Goal: Information Seeking & Learning: Check status

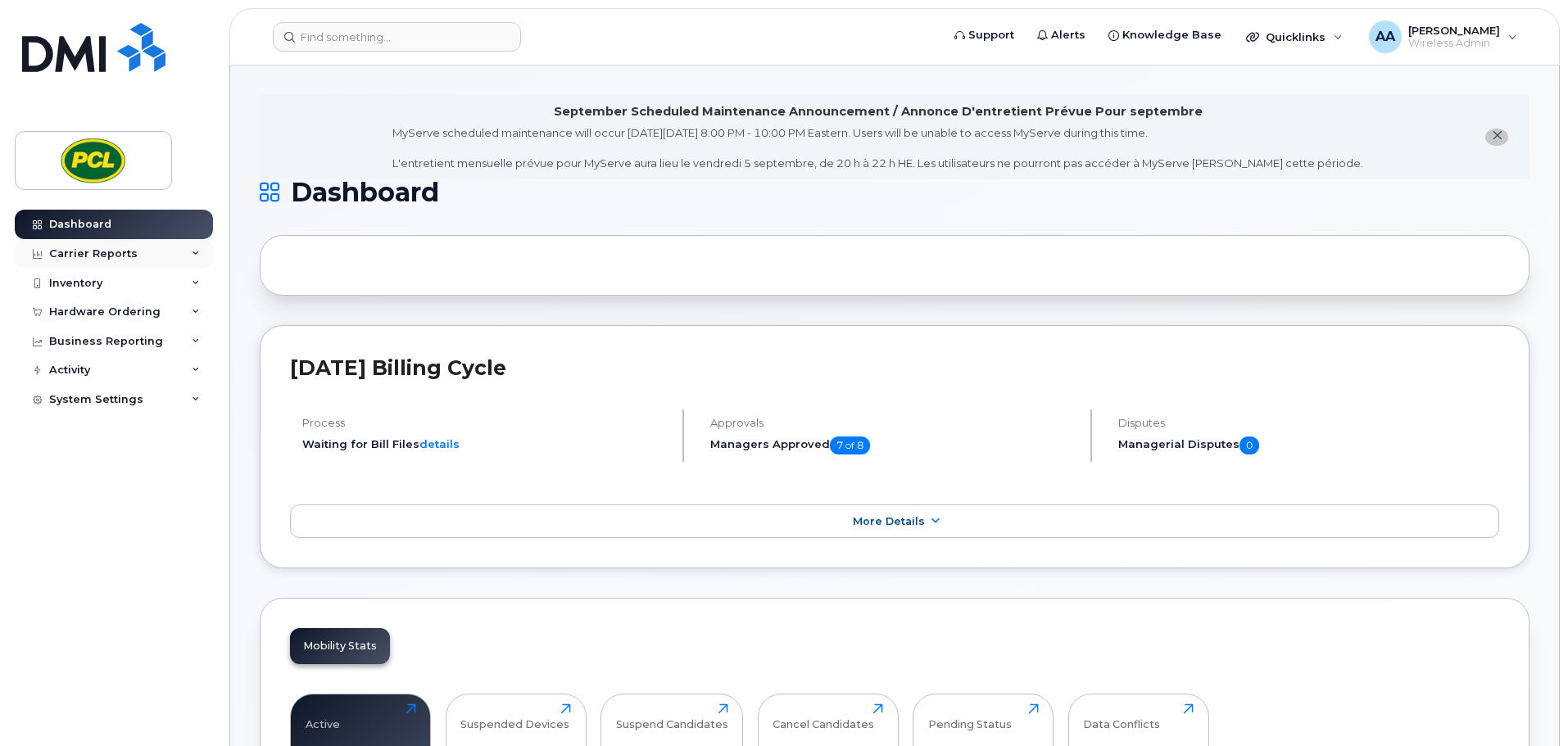
click at [86, 249] on div "Carrier Reports" at bounding box center [93, 254] width 89 height 13
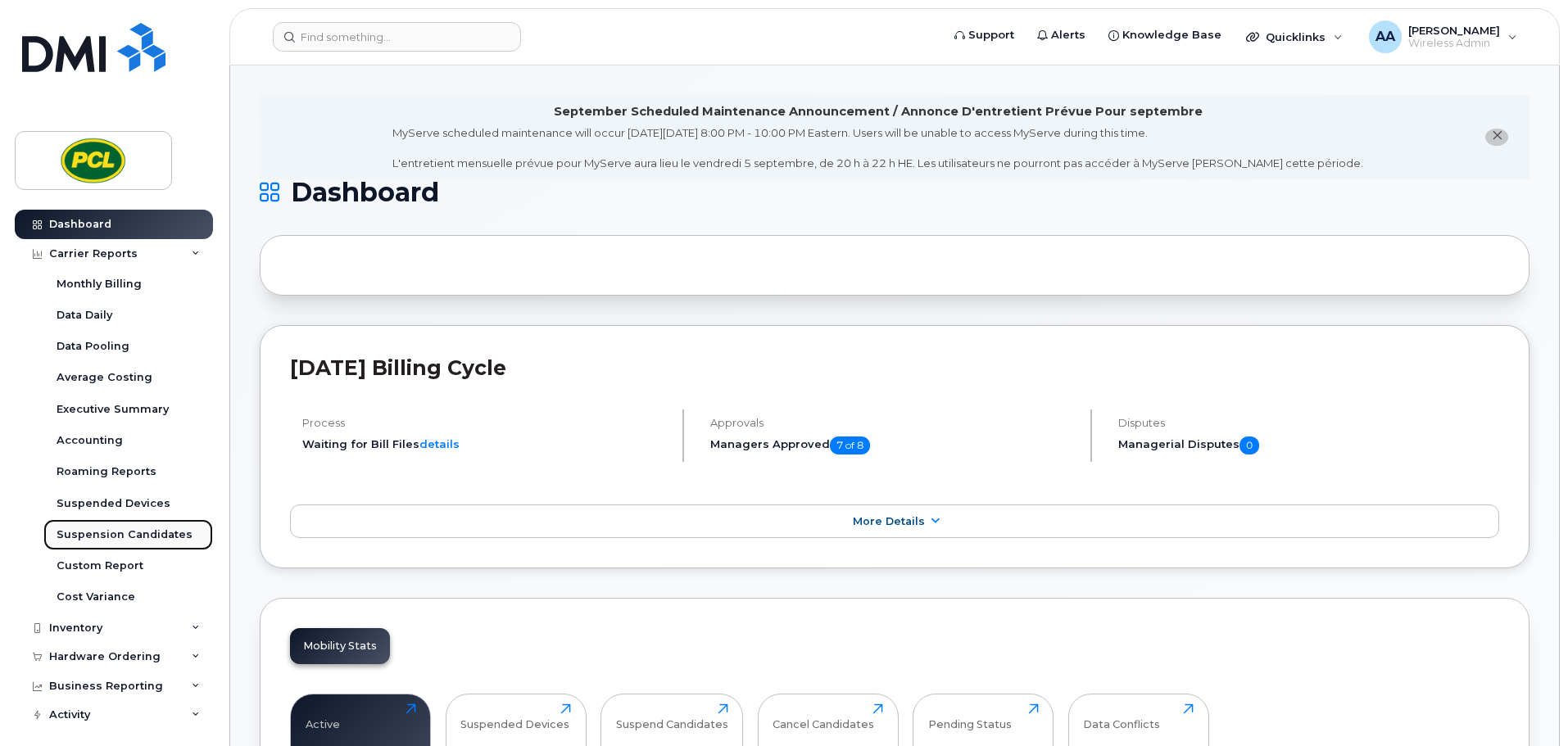
click at [118, 535] on div "Suspension Candidates" at bounding box center [124, 534] width 136 height 14
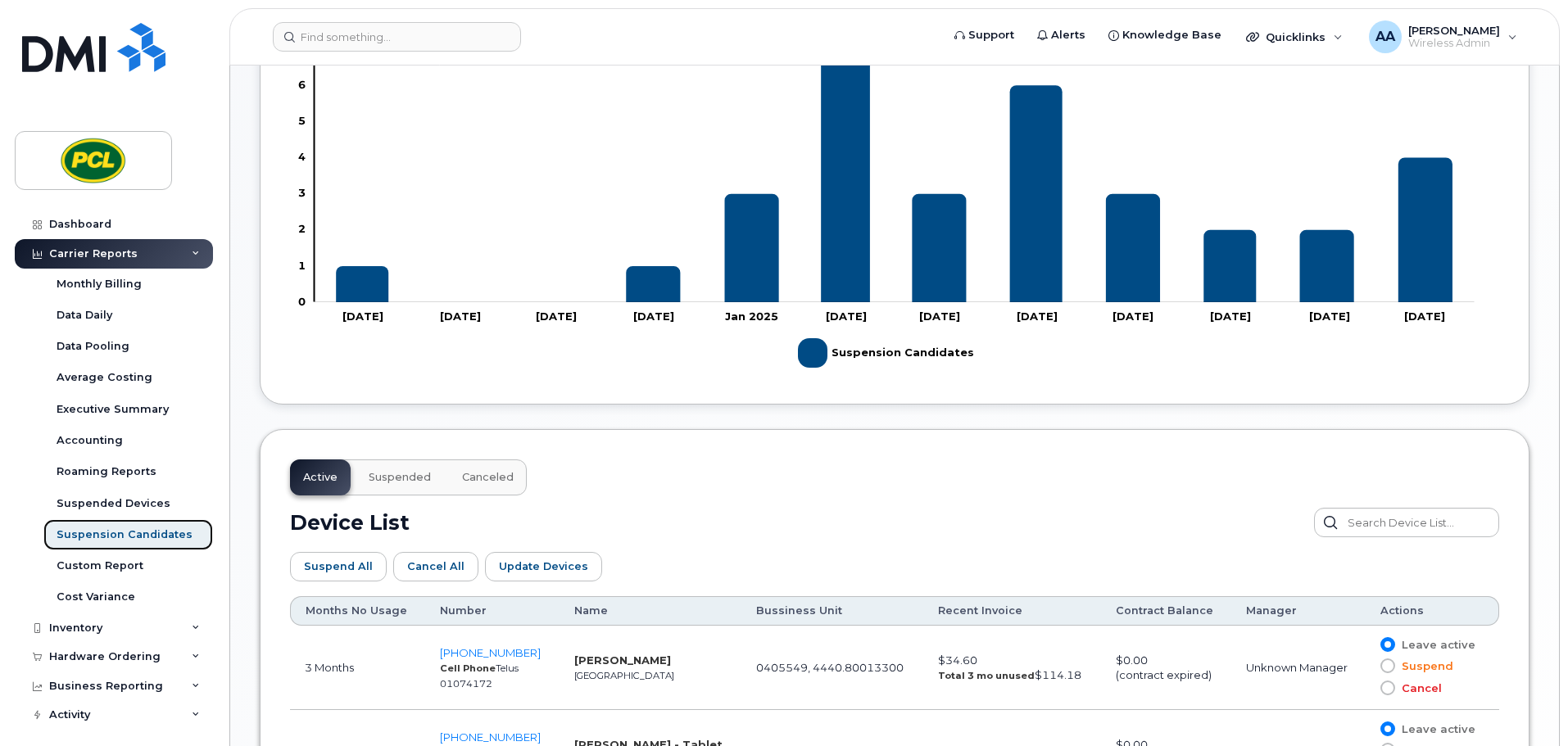
scroll to position [832, 0]
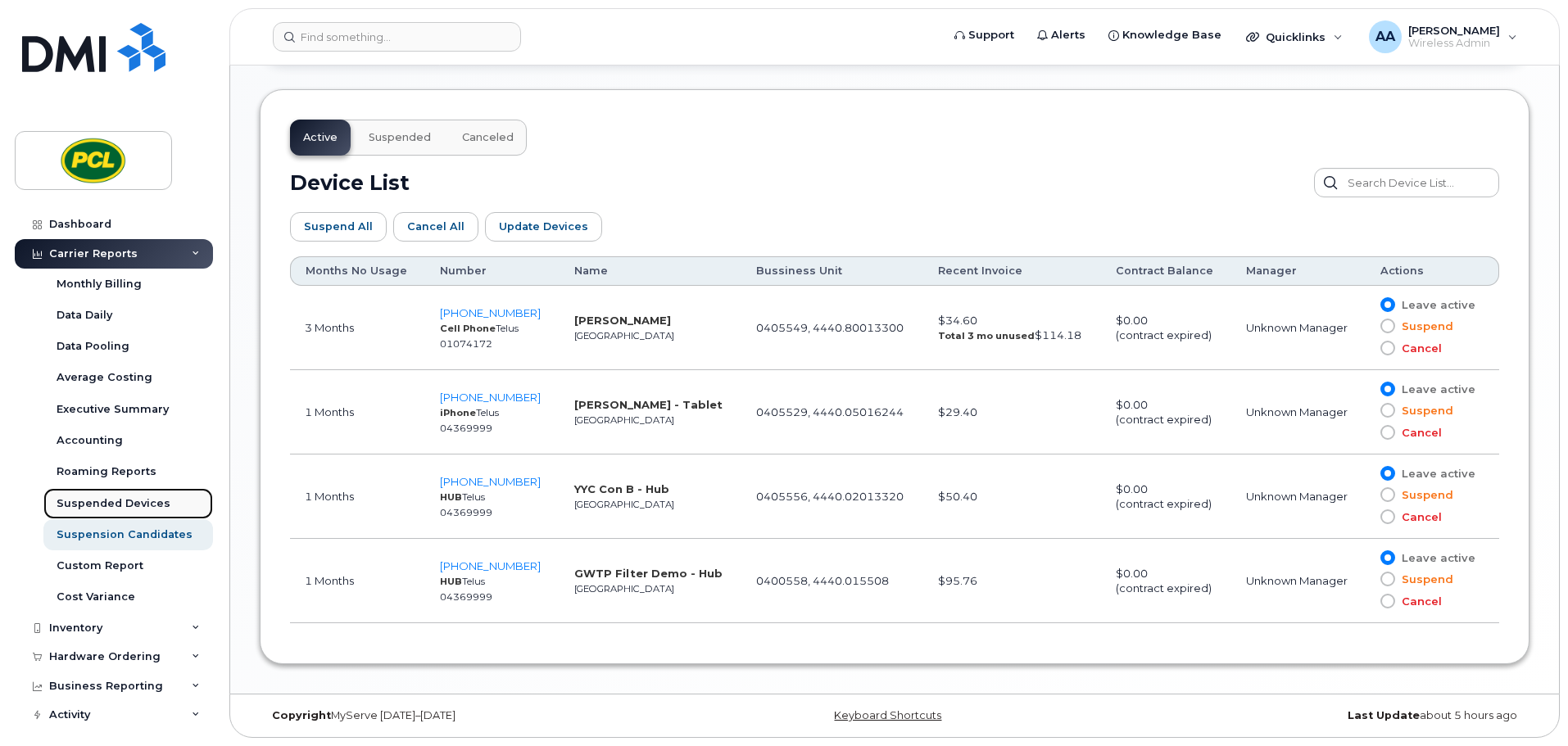
click at [151, 497] on div "Suspended Devices" at bounding box center [114, 503] width 114 height 14
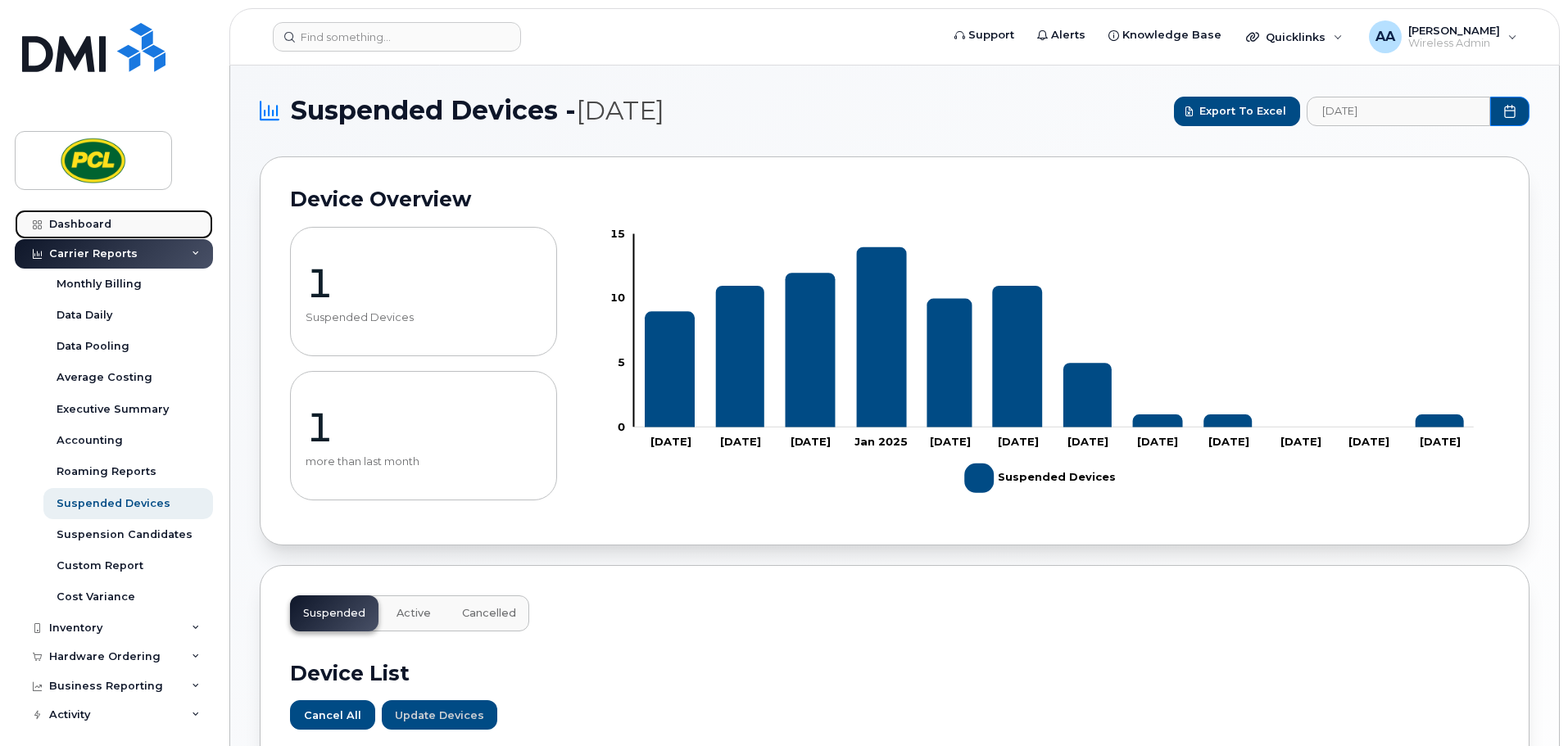
click at [102, 227] on div "Dashboard" at bounding box center [80, 224] width 63 height 13
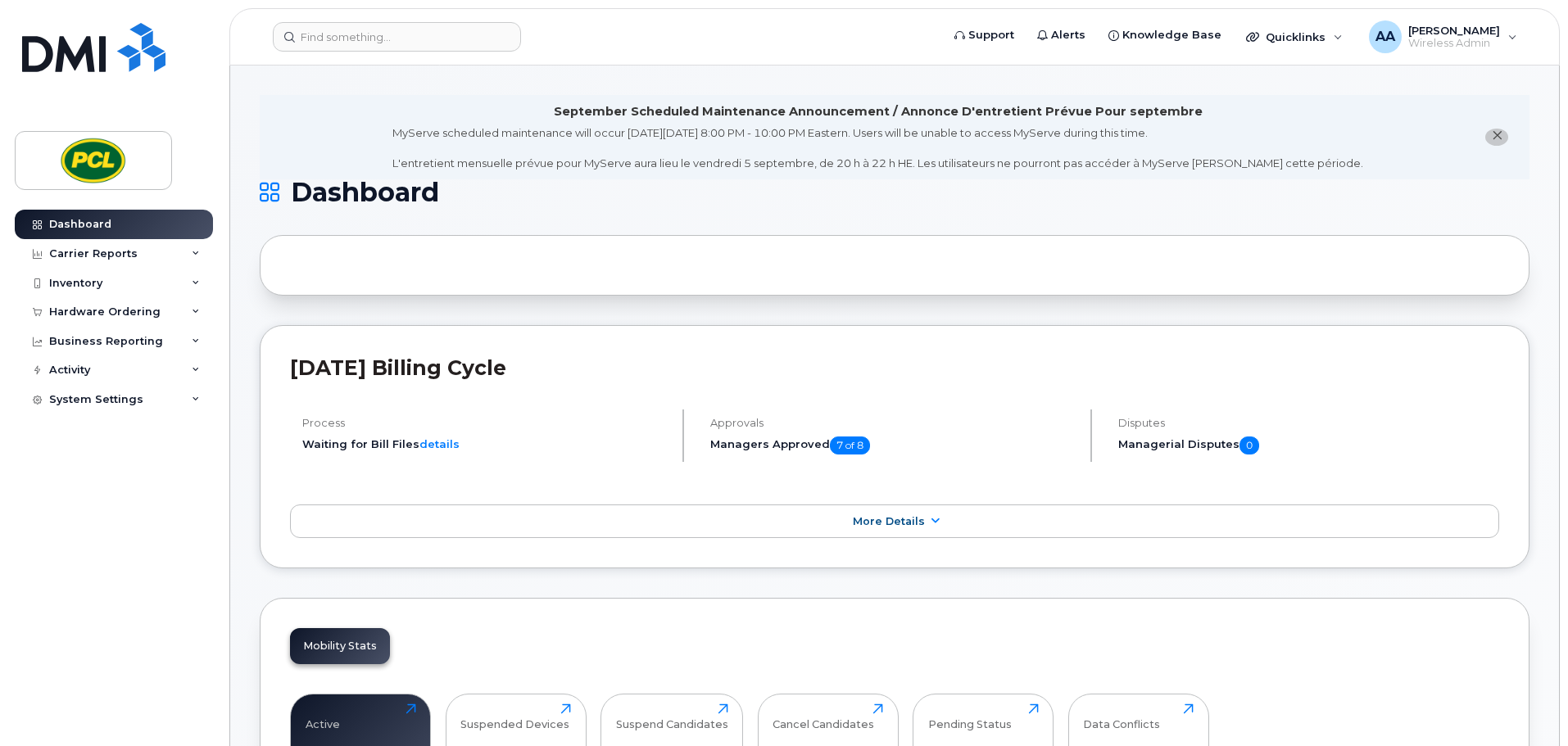
scroll to position [245, 0]
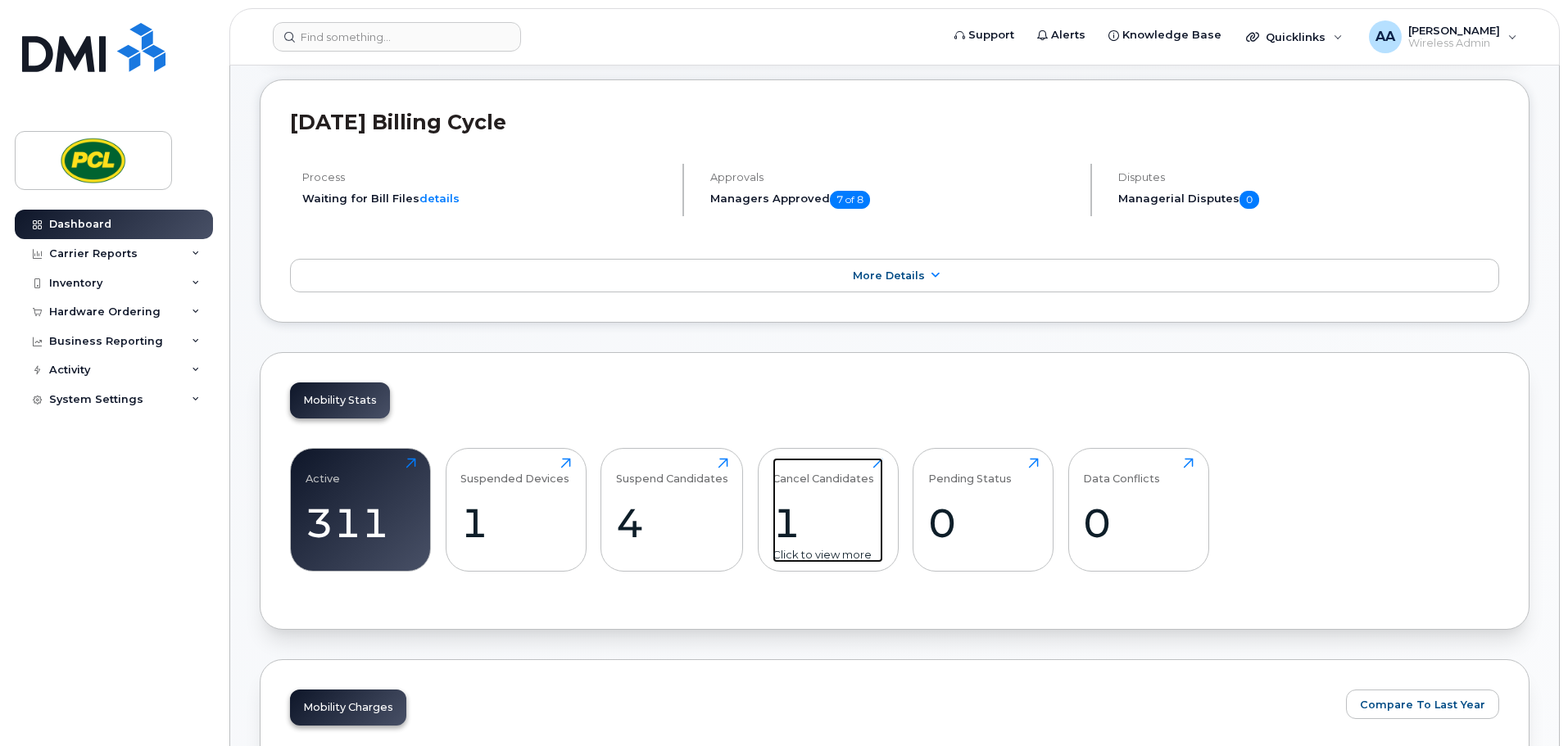
click at [785, 531] on div "1" at bounding box center [827, 523] width 111 height 48
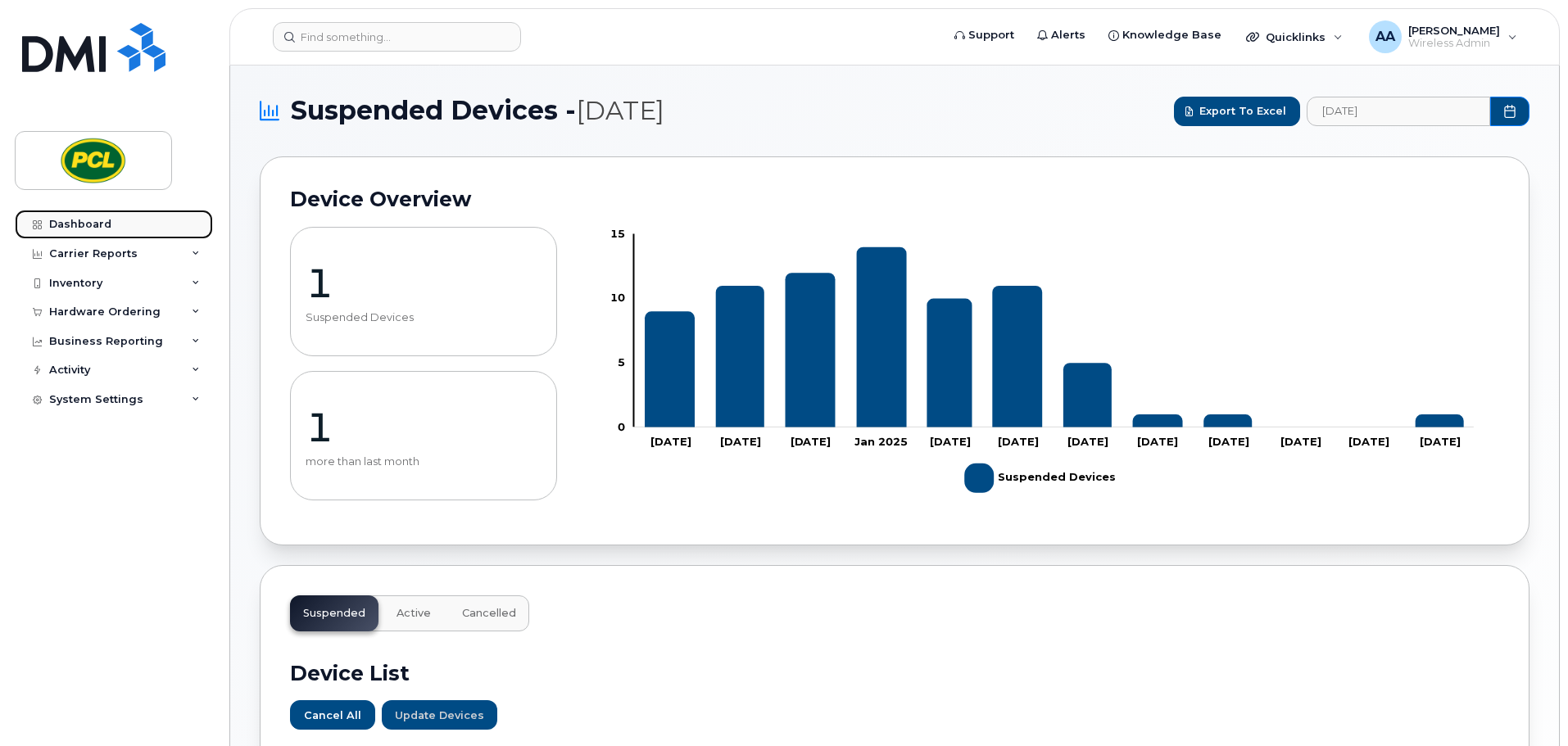
click at [110, 224] on link "Dashboard" at bounding box center [114, 224] width 198 height 30
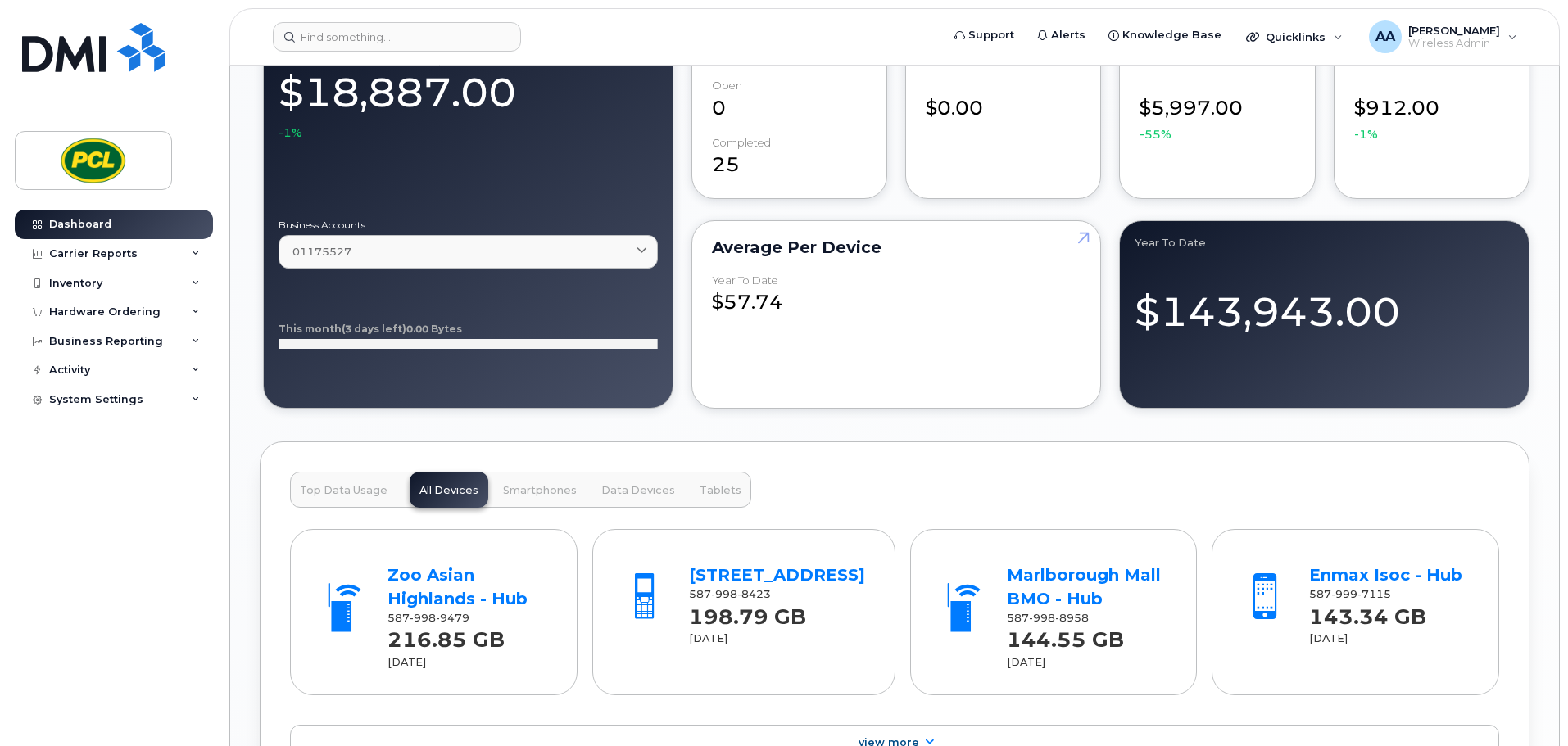
scroll to position [1638, 0]
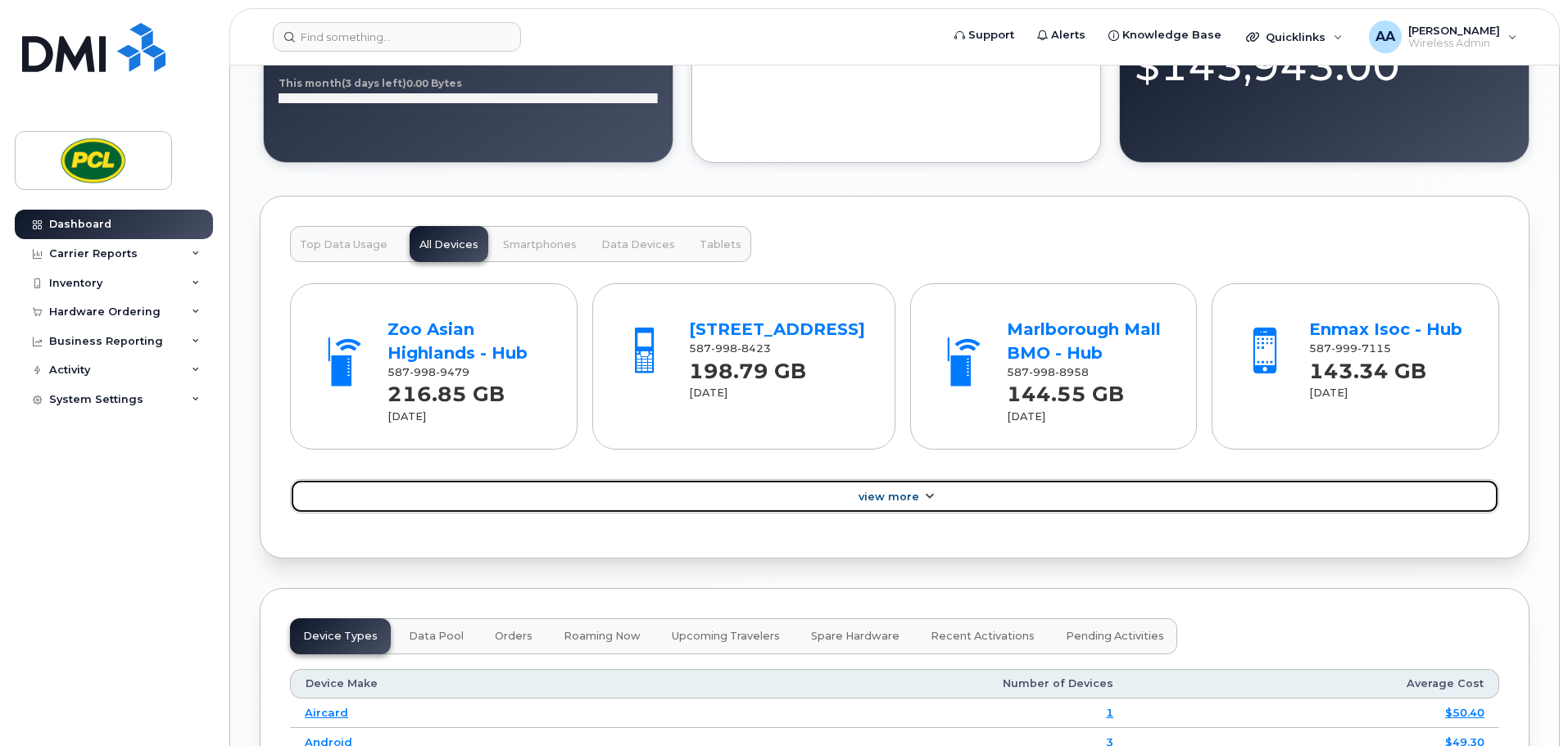
click at [908, 496] on span "View More" at bounding box center [888, 497] width 61 height 13
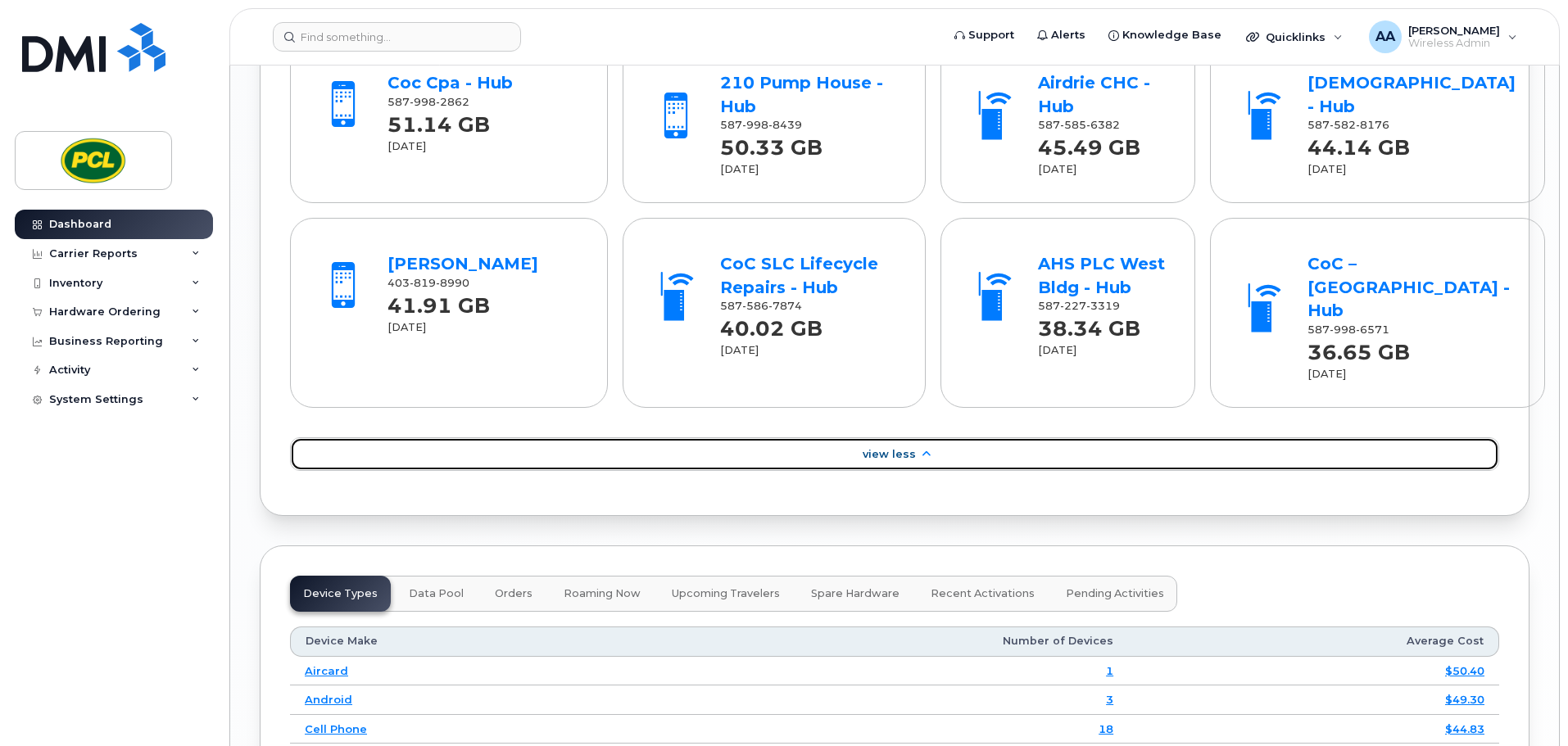
scroll to position [2212, 0]
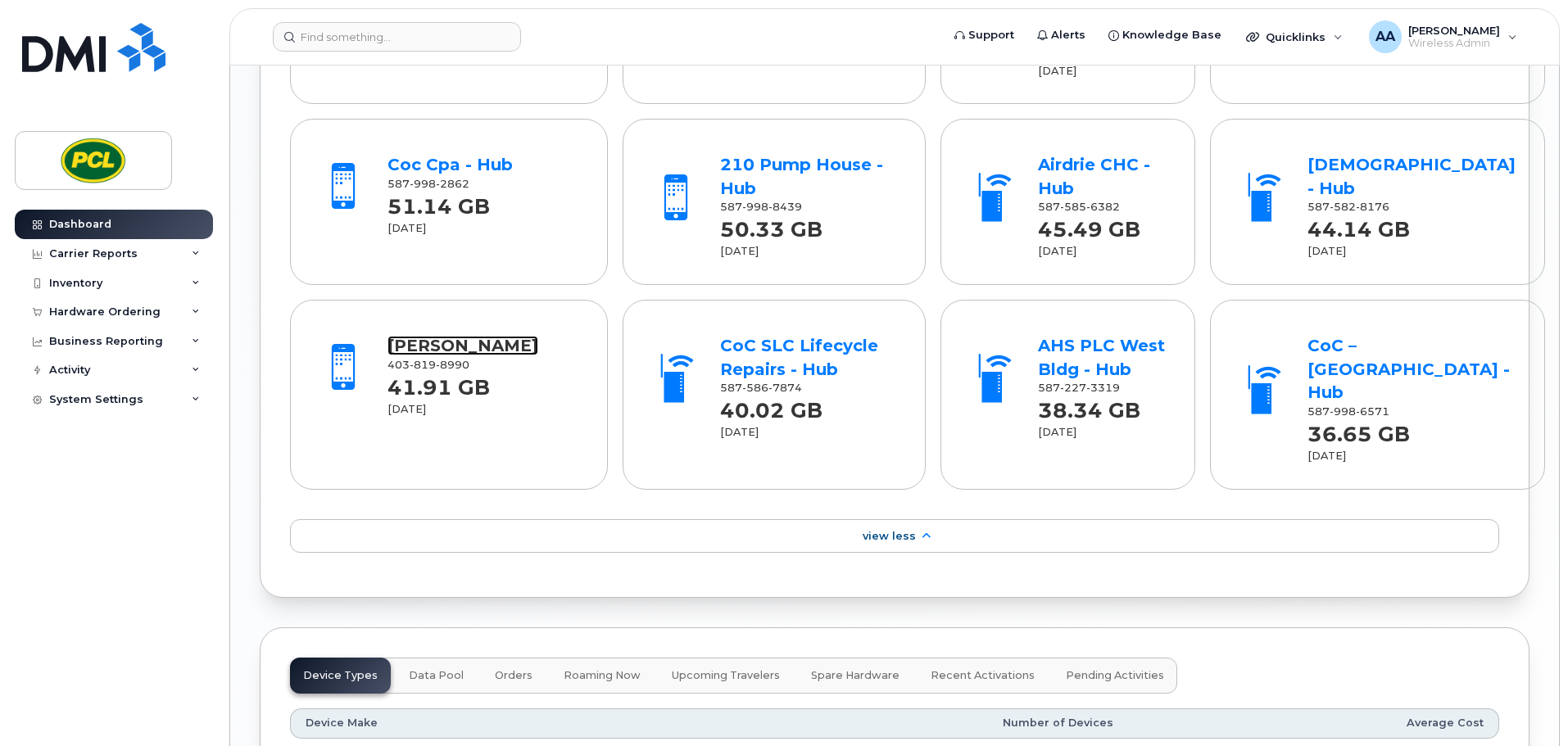
click at [485, 336] on link "Nick Briand" at bounding box center [463, 346] width 151 height 19
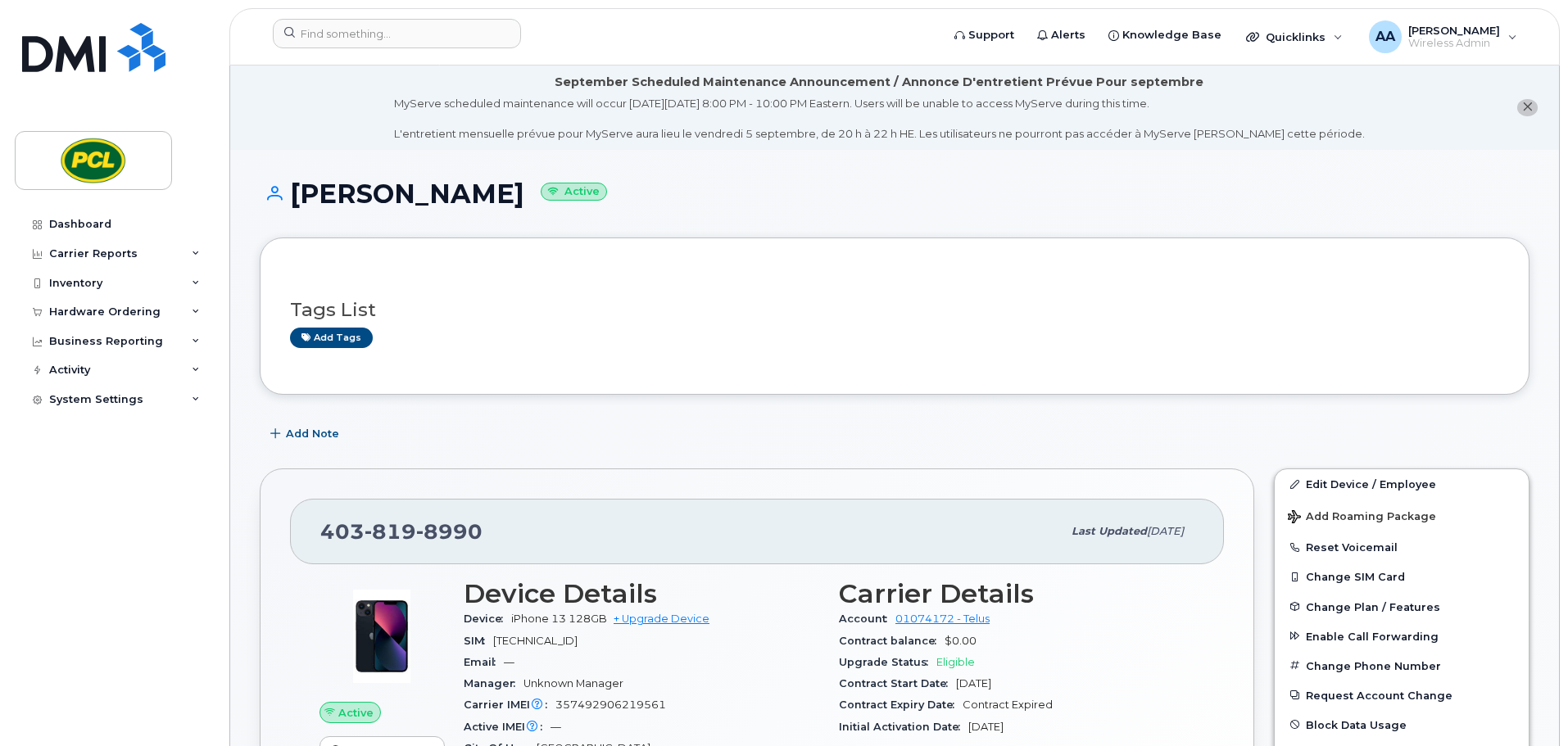
click at [1526, 111] on icon "close notification" at bounding box center [1527, 107] width 11 height 11
